Goal: Transaction & Acquisition: Purchase product/service

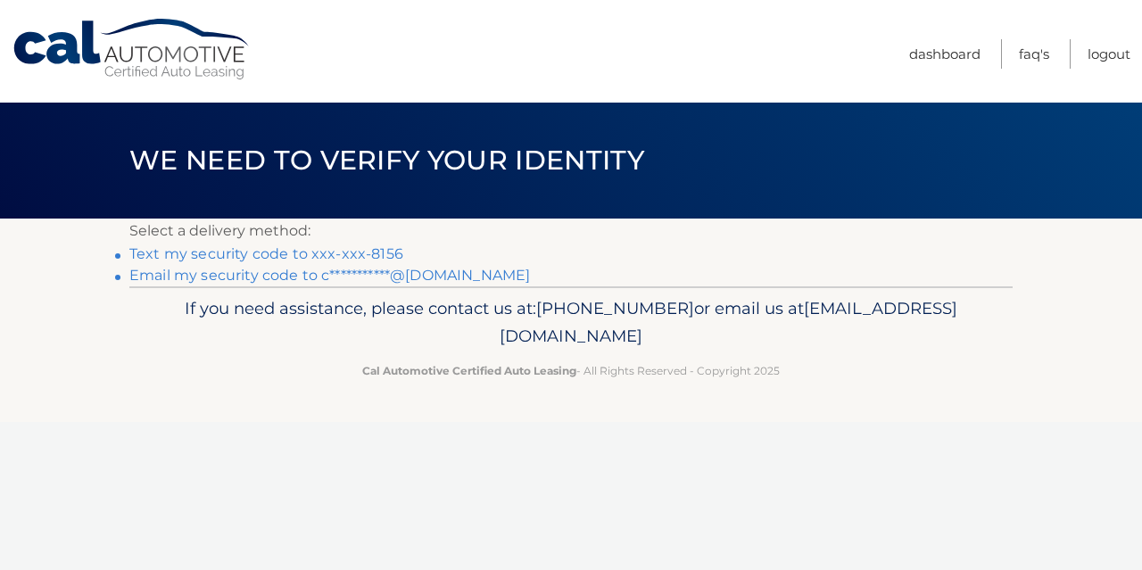
click at [327, 251] on link "Text my security code to xxx-xxx-8156" at bounding box center [266, 253] width 274 height 17
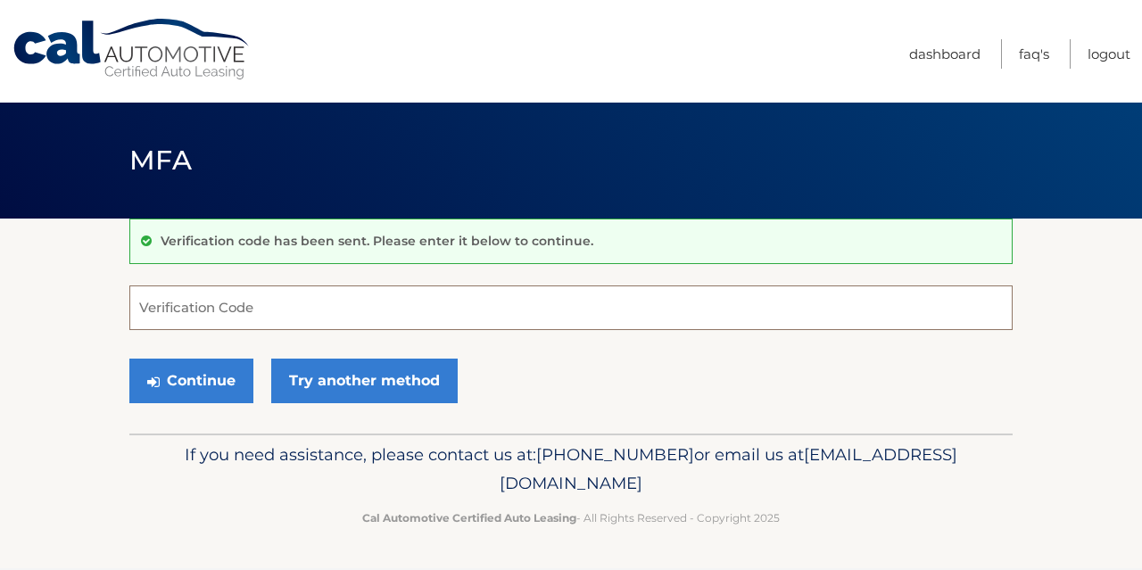
click at [234, 304] on input "Verification Code" at bounding box center [570, 307] width 883 height 45
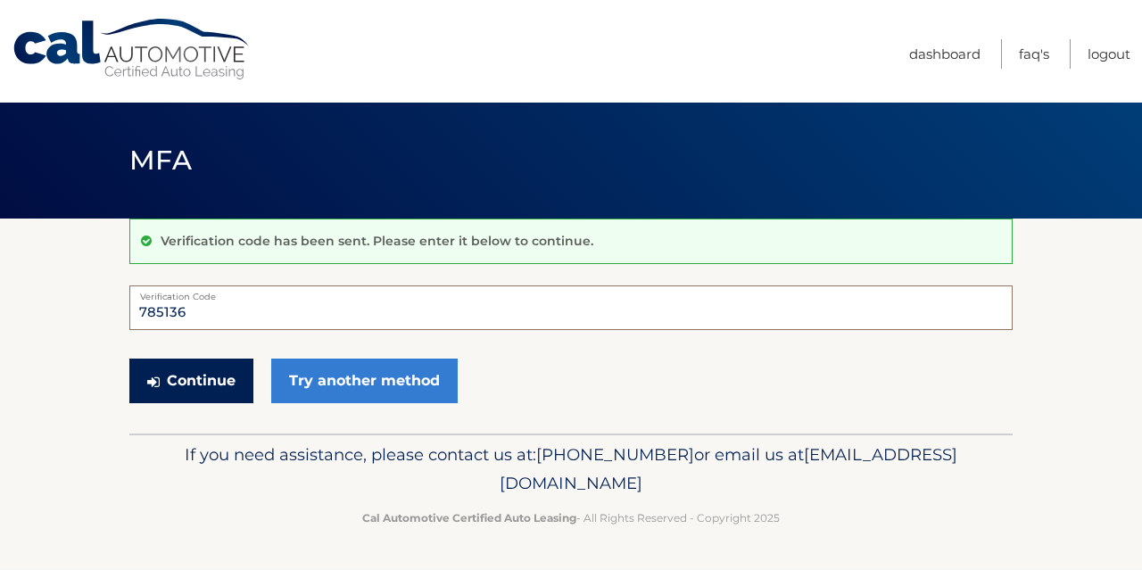
type input "785136"
click at [184, 388] on button "Continue" at bounding box center [191, 381] width 124 height 45
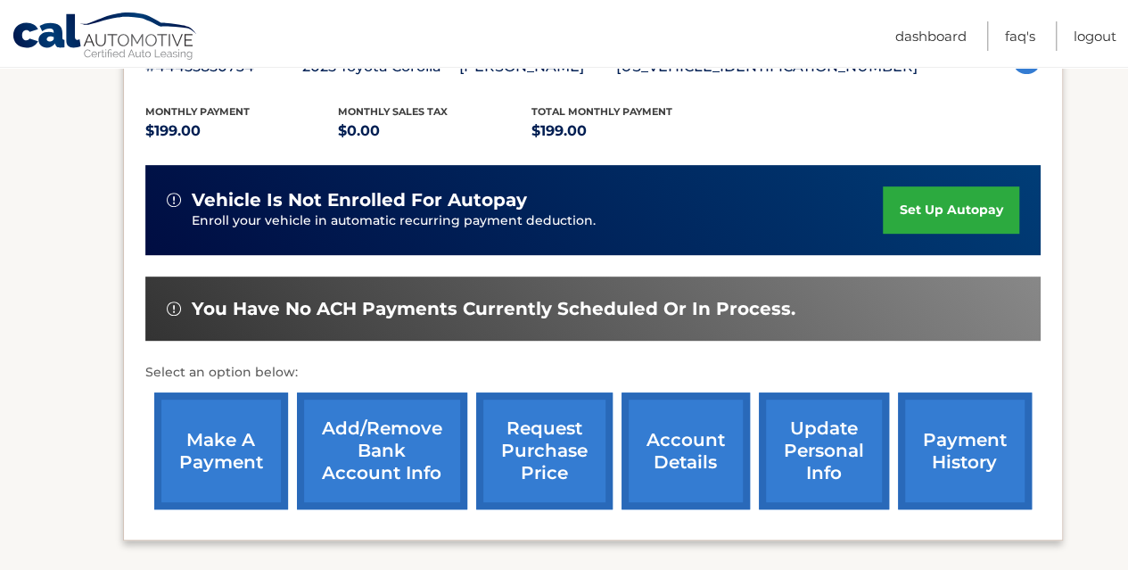
scroll to position [357, 0]
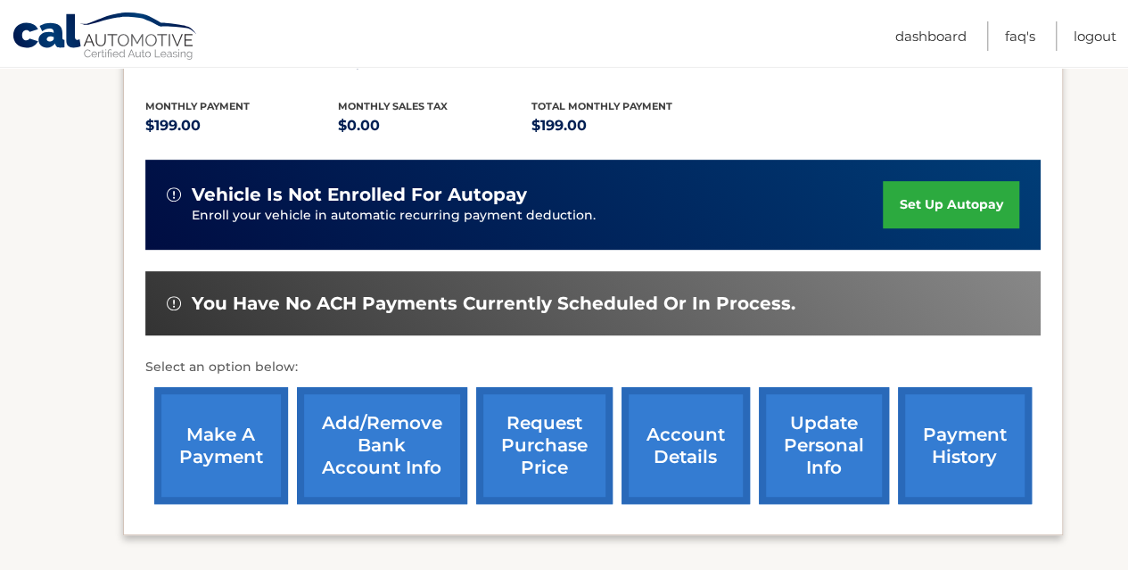
click at [234, 441] on link "make a payment" at bounding box center [221, 445] width 134 height 117
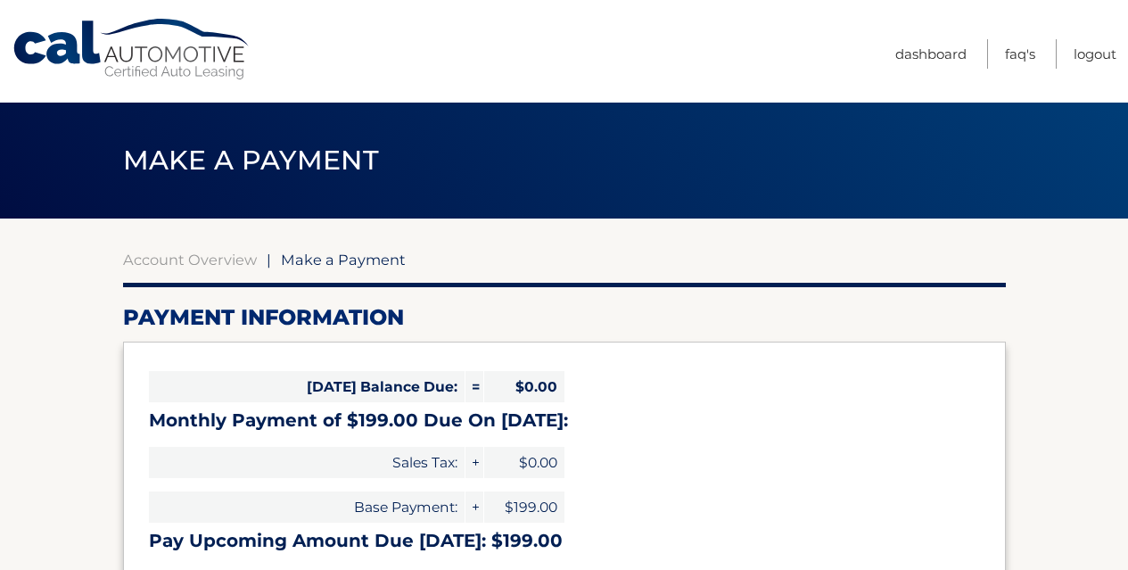
select select "MWE0OTc5MzgtNDA3Yy00Zjg2LThiYmItYTFkZmE5OGI5ODhj"
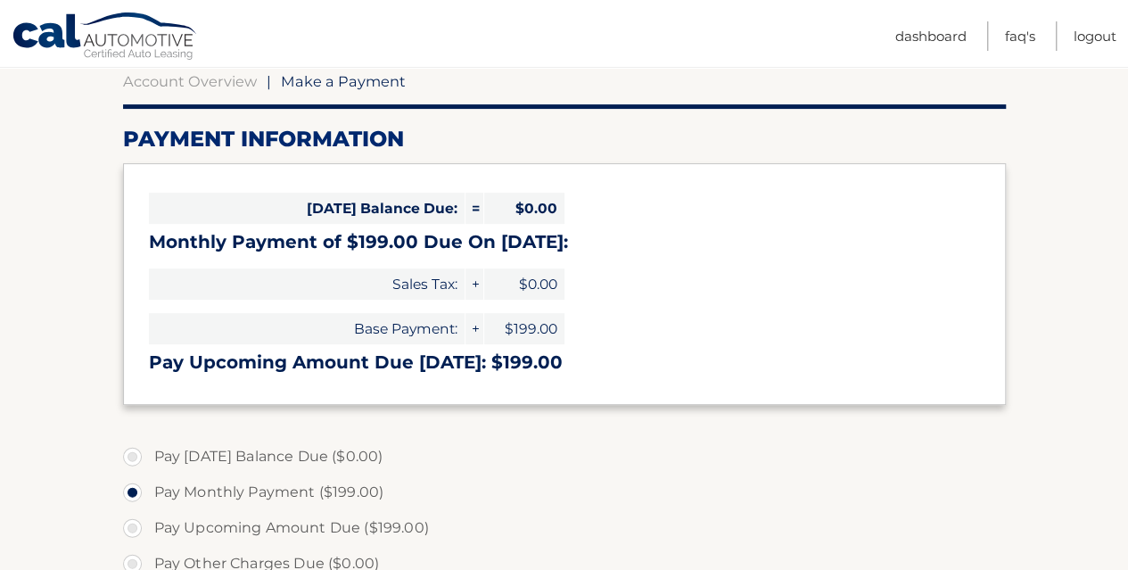
scroll to position [268, 0]
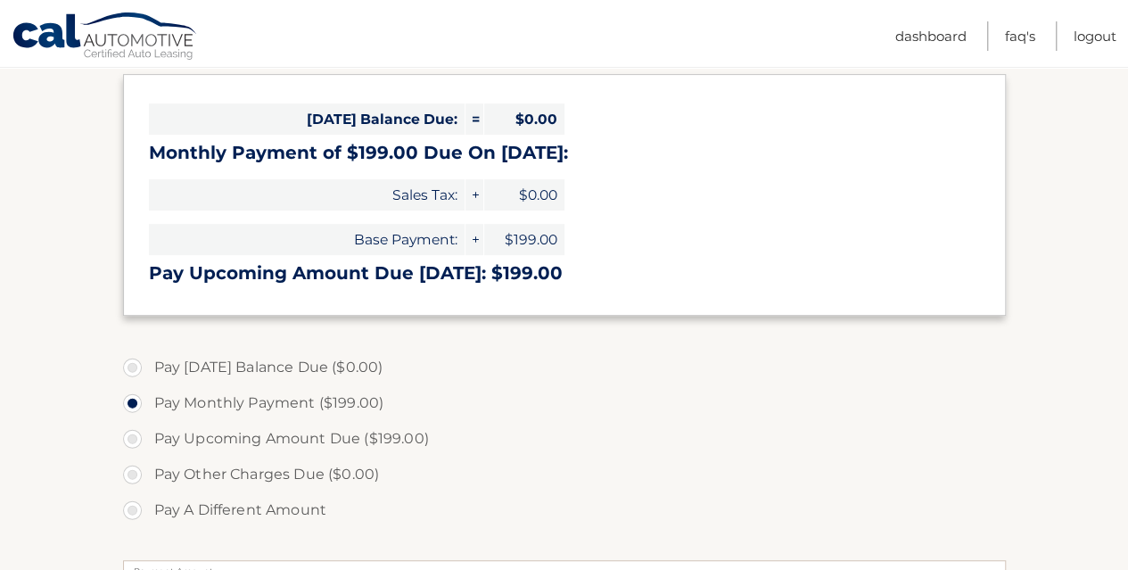
click at [131, 436] on label "Pay Upcoming Amount Due ($199.00)" at bounding box center [564, 439] width 883 height 36
click at [131, 436] on input "Pay Upcoming Amount Due ($199.00)" at bounding box center [139, 435] width 18 height 29
radio input "true"
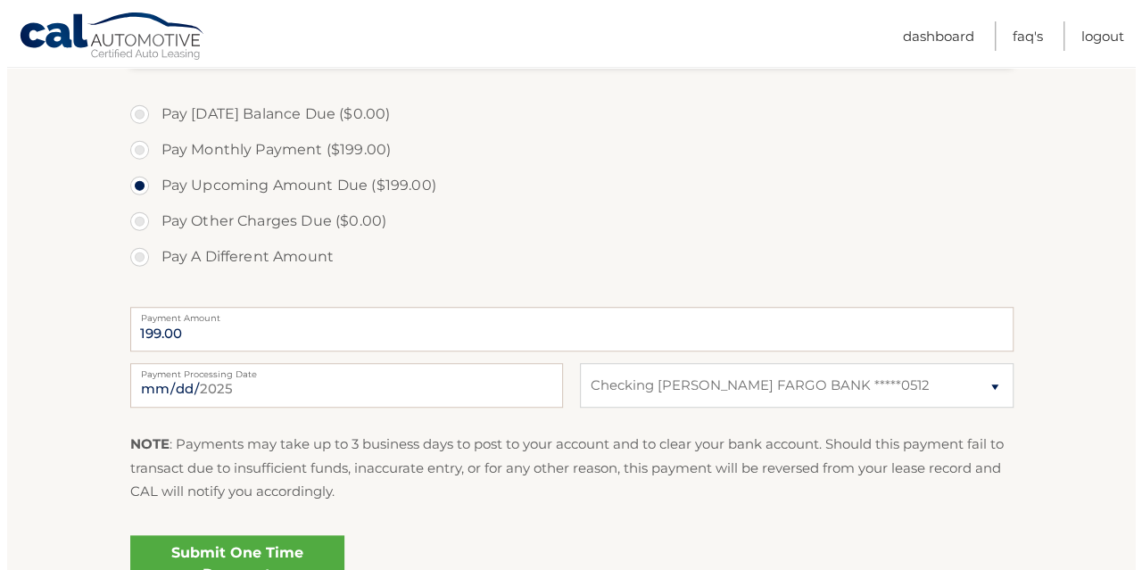
scroll to position [535, 0]
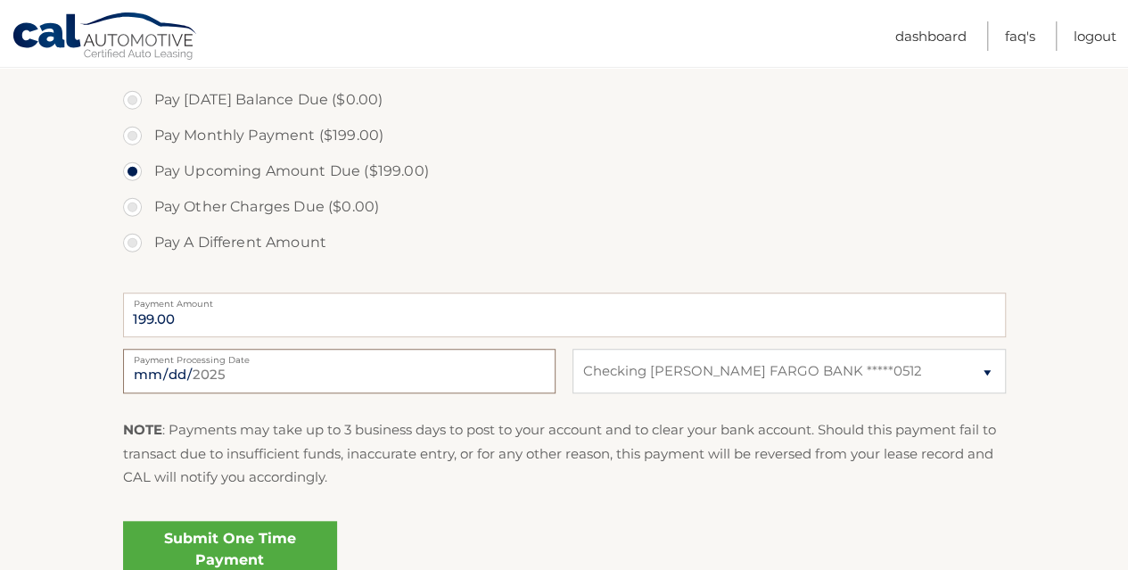
click at [351, 371] on input "2025-08-14" at bounding box center [339, 371] width 433 height 45
type input "2025-08-15"
click at [281, 545] on link "Submit One Time Payment" at bounding box center [230, 549] width 214 height 57
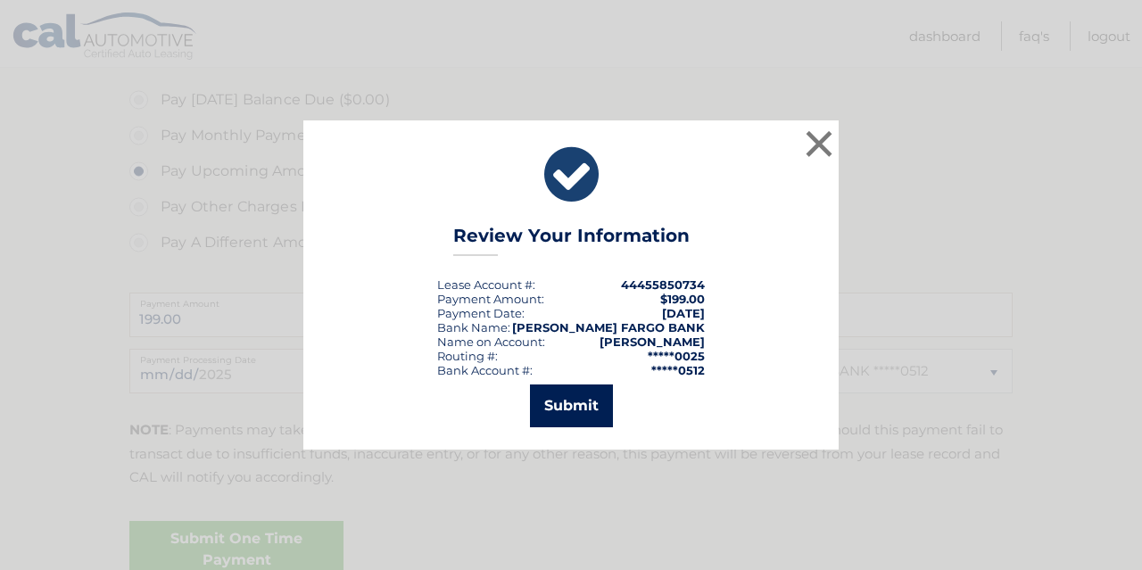
click at [572, 402] on button "Submit" at bounding box center [571, 405] width 83 height 43
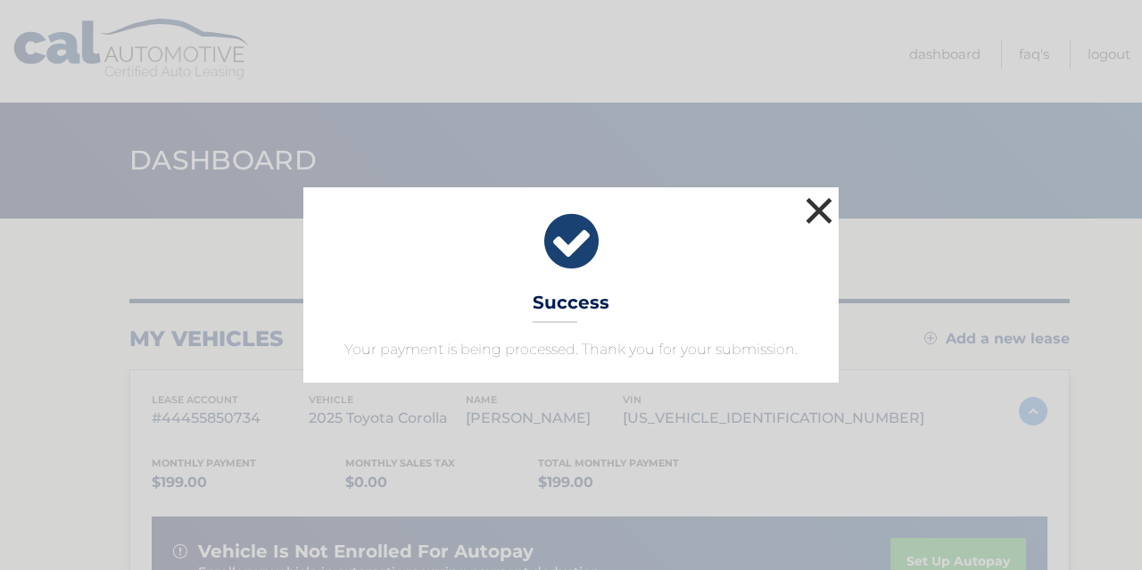
click at [815, 213] on button "×" at bounding box center [819, 211] width 36 height 36
